Goal: Check status

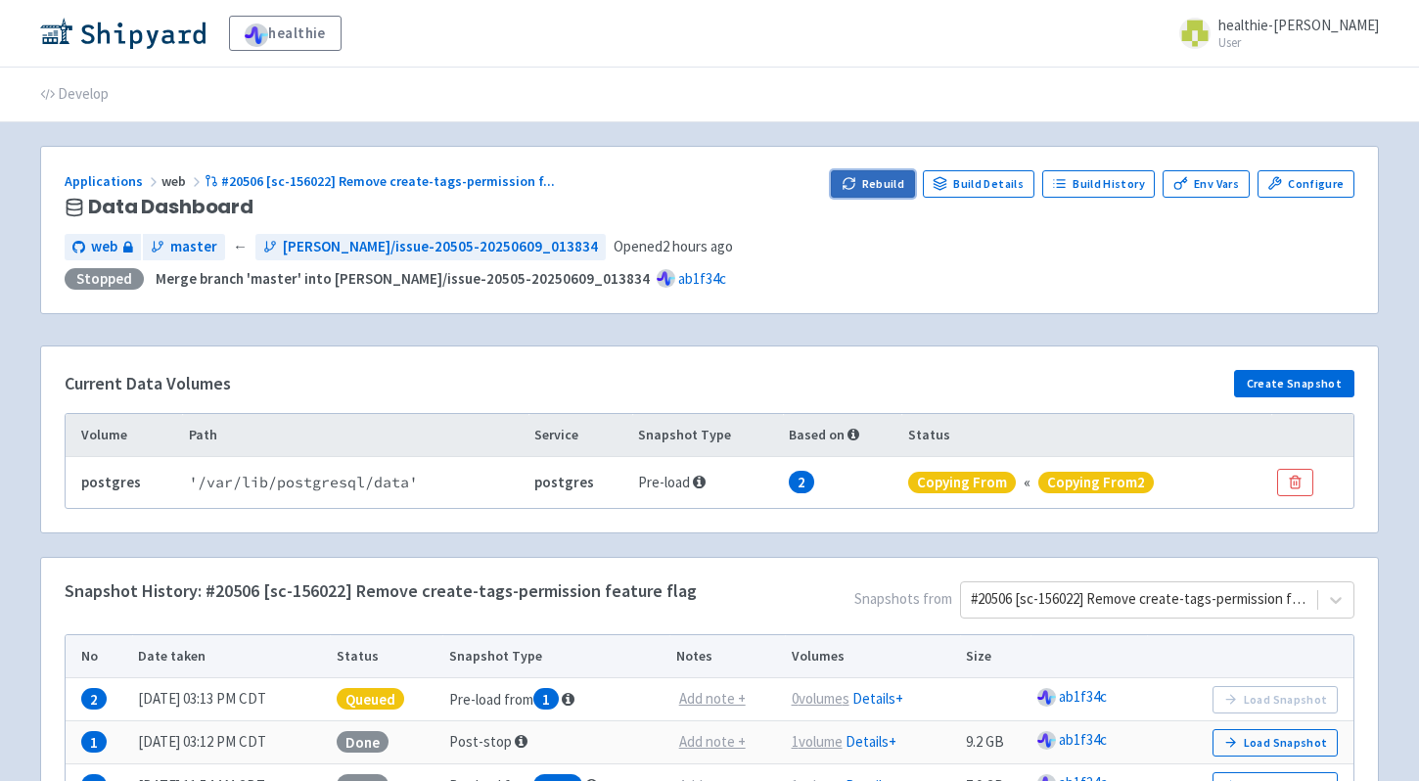
click at [878, 177] on button "Rebuild" at bounding box center [873, 183] width 84 height 27
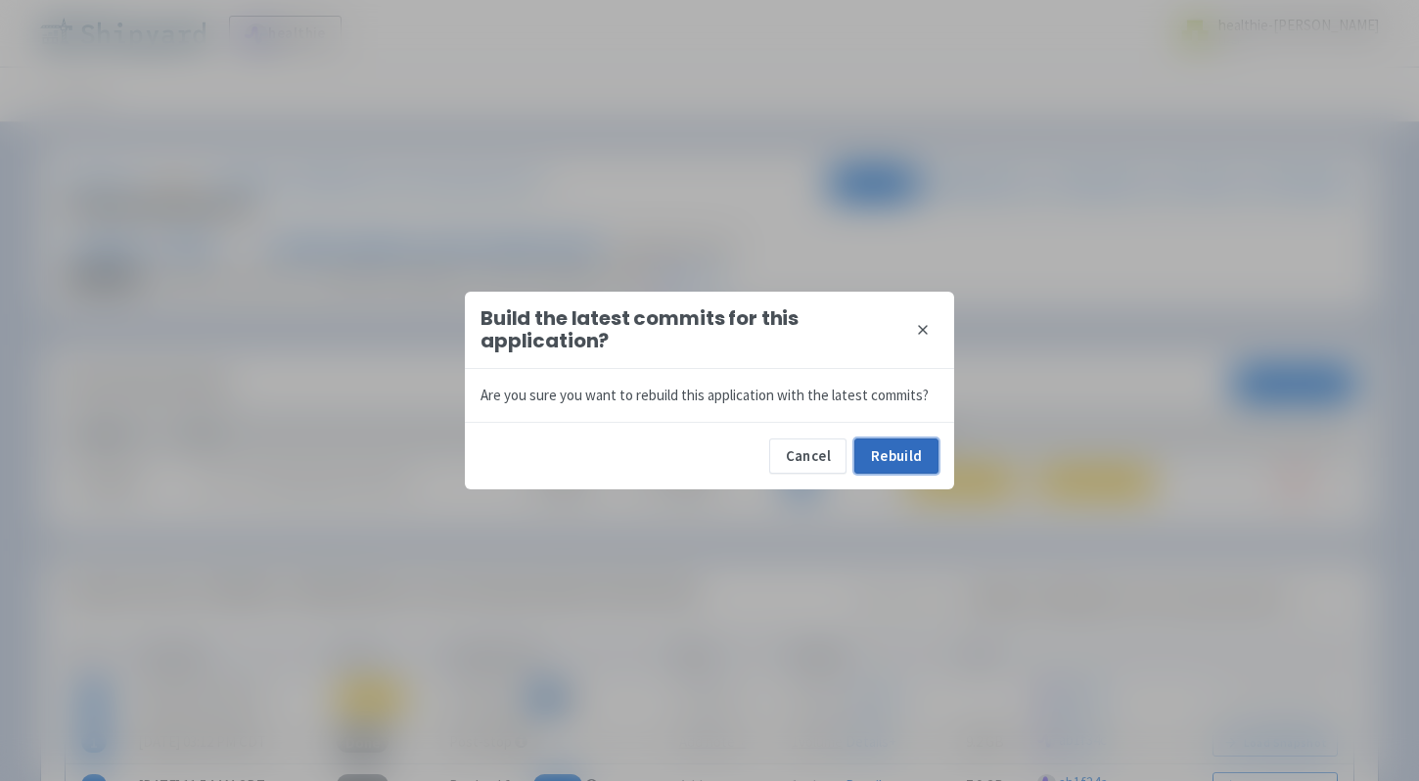
click at [888, 453] on button "Rebuild" at bounding box center [896, 455] width 84 height 35
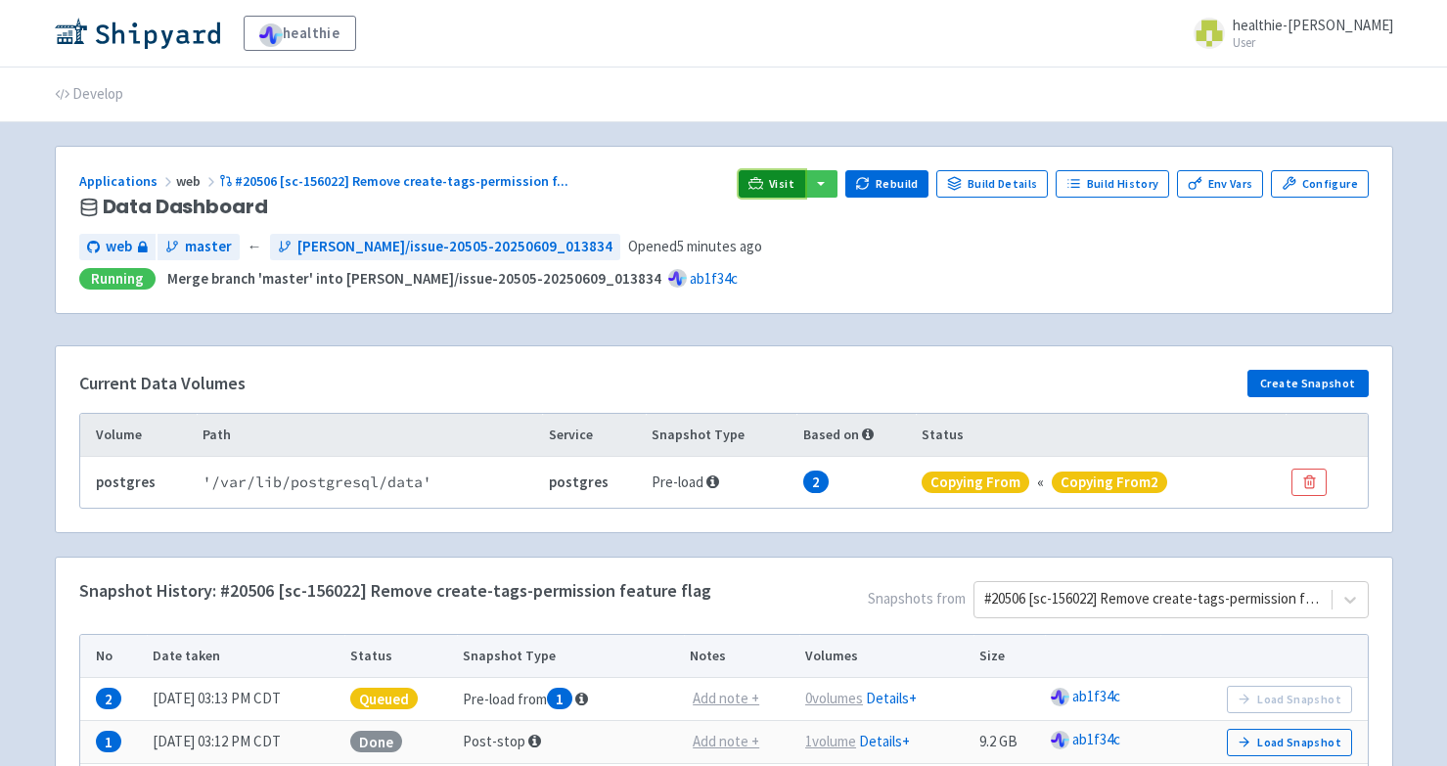
click at [792, 188] on span "Visit" at bounding box center [781, 184] width 25 height 16
